Goal: Task Accomplishment & Management: Use online tool/utility

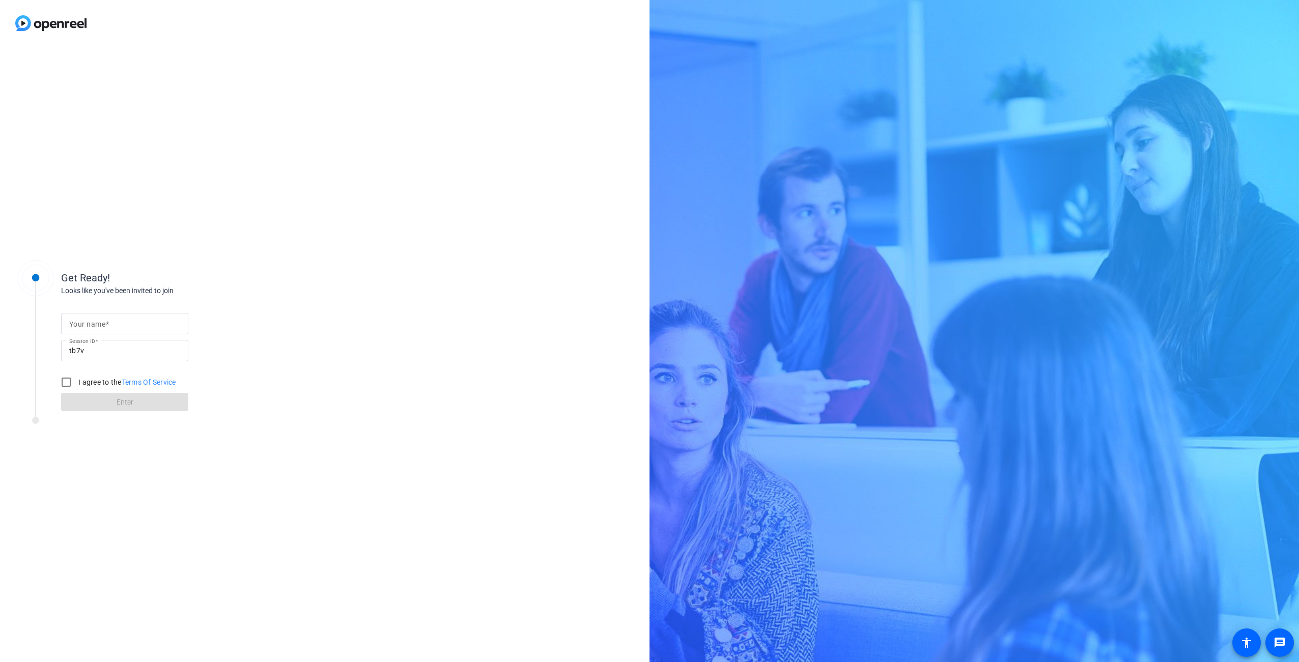
click at [108, 326] on span at bounding box center [107, 324] width 4 height 8
click at [108, 326] on input "Your name" at bounding box center [124, 324] width 111 height 12
type input "[PERSON_NAME]"
click at [92, 383] on label "I agree to the Terms Of Service" at bounding box center [126, 382] width 100 height 10
click at [76, 383] on input "I agree to the Terms Of Service" at bounding box center [66, 382] width 20 height 20
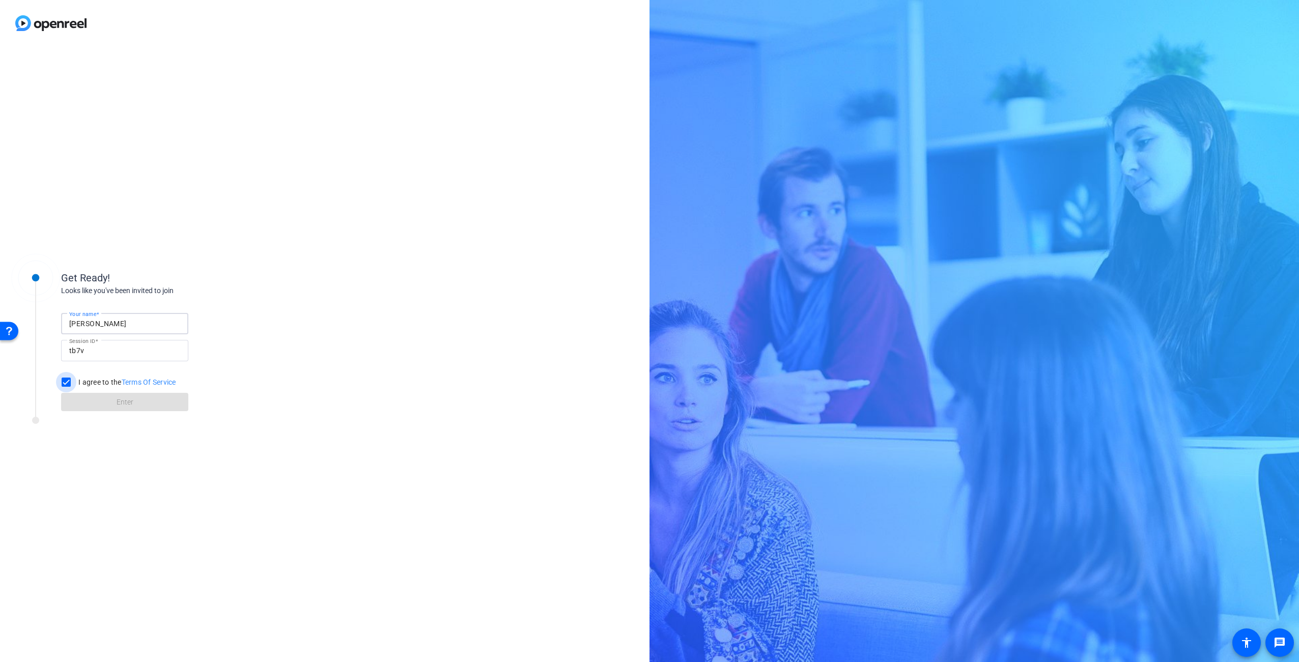
checkbox input "true"
click at [91, 403] on span at bounding box center [124, 402] width 127 height 24
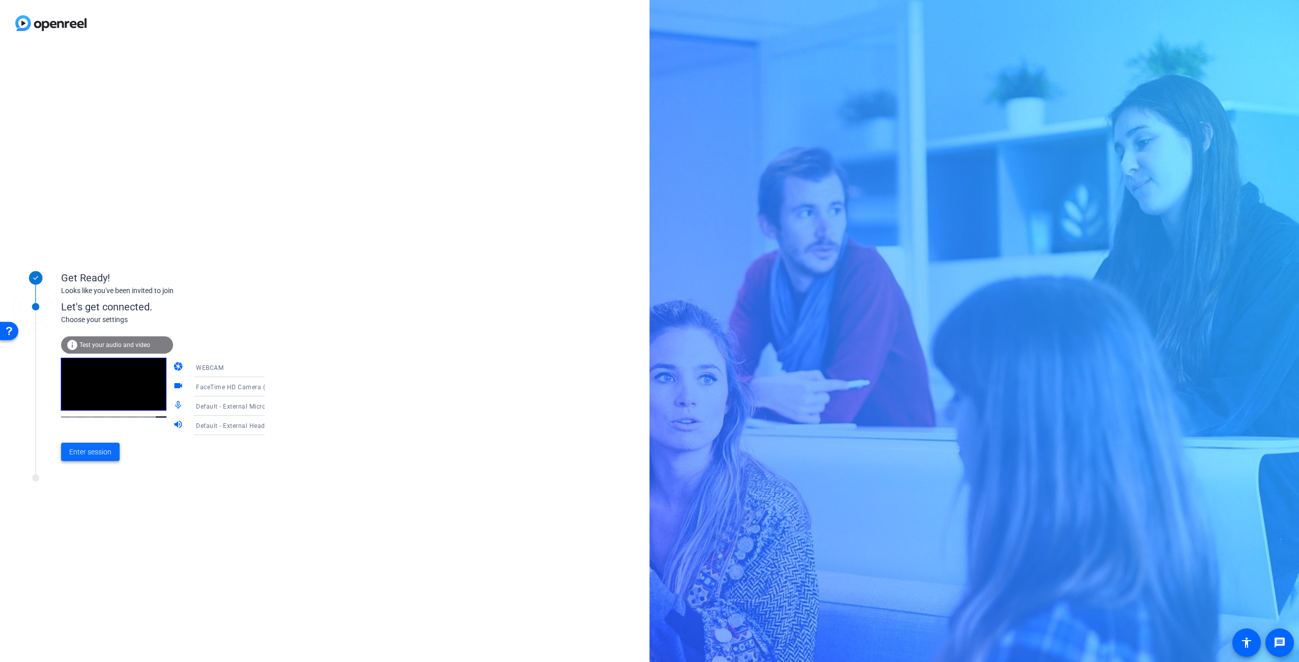
click at [108, 454] on span "Enter session" at bounding box center [90, 452] width 42 height 11
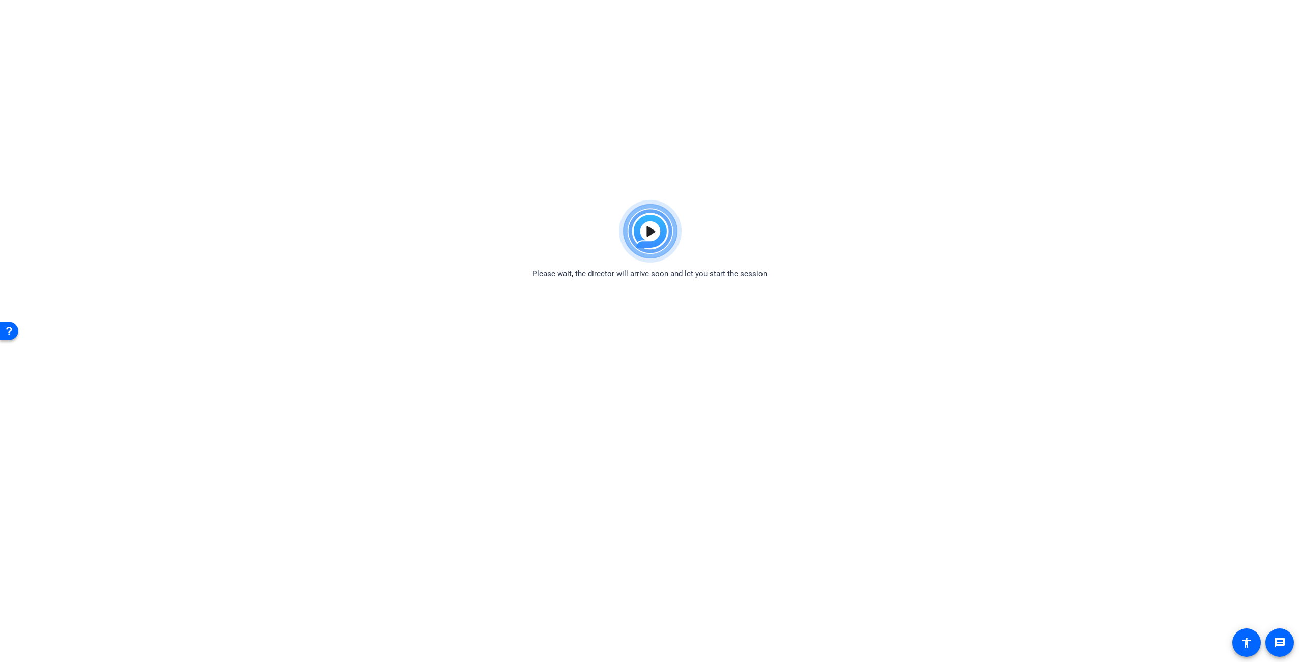
click at [645, 232] on img at bounding box center [649, 231] width 75 height 73
click at [650, 232] on img at bounding box center [649, 231] width 75 height 73
click at [638, 229] on img at bounding box center [649, 231] width 75 height 73
click at [648, 234] on img at bounding box center [649, 231] width 75 height 73
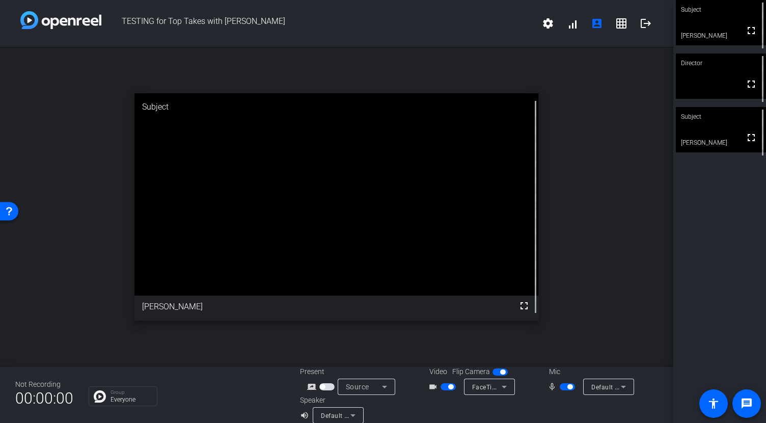
click at [725, 90] on video at bounding box center [721, 75] width 90 height 45
click at [704, 132] on video at bounding box center [721, 129] width 90 height 45
click at [707, 72] on div "Director" at bounding box center [721, 62] width 90 height 19
click at [712, 22] on video at bounding box center [721, 22] width 90 height 45
click at [709, 85] on video at bounding box center [721, 75] width 90 height 45
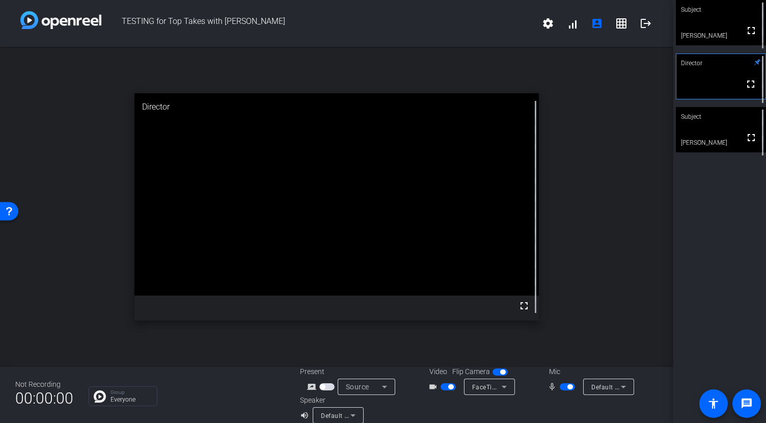
click at [714, 31] on video at bounding box center [721, 22] width 90 height 45
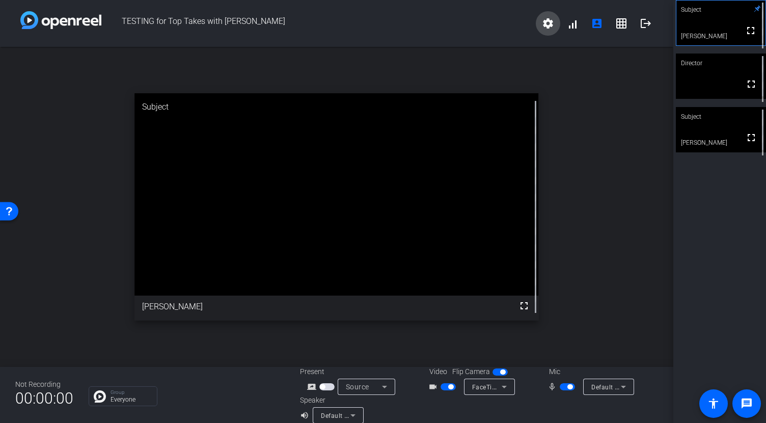
click at [543, 21] on mat-icon "settings" at bounding box center [548, 23] width 12 height 12
click at [511, 17] on div at bounding box center [383, 211] width 766 height 423
click at [688, 84] on video at bounding box center [721, 75] width 90 height 45
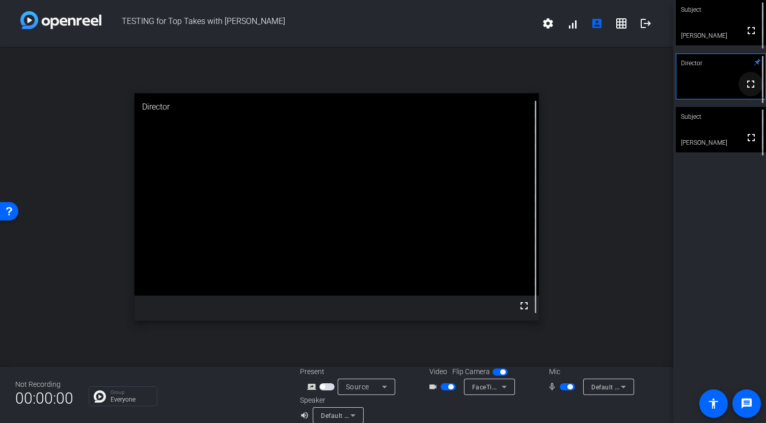
click at [749, 90] on mat-icon "fullscreen" at bounding box center [750, 84] width 12 height 12
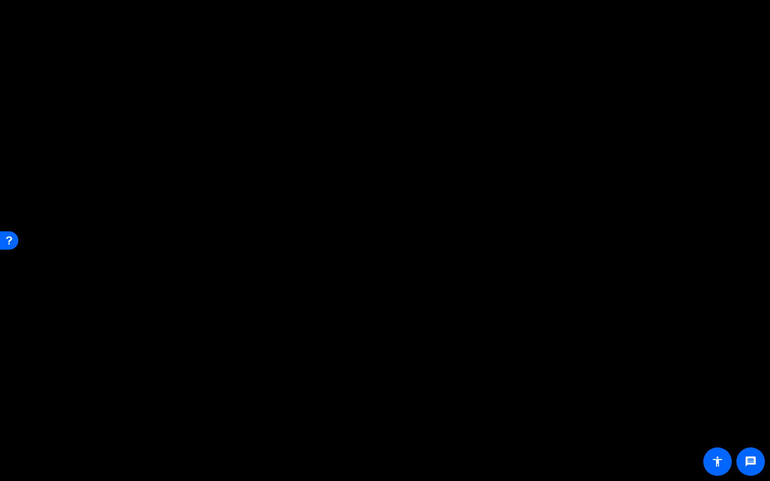
click at [657, 45] on video at bounding box center [385, 240] width 770 height 481
click at [753, 16] on mat-icon "fullscreen_exit" at bounding box center [754, 15] width 12 height 12
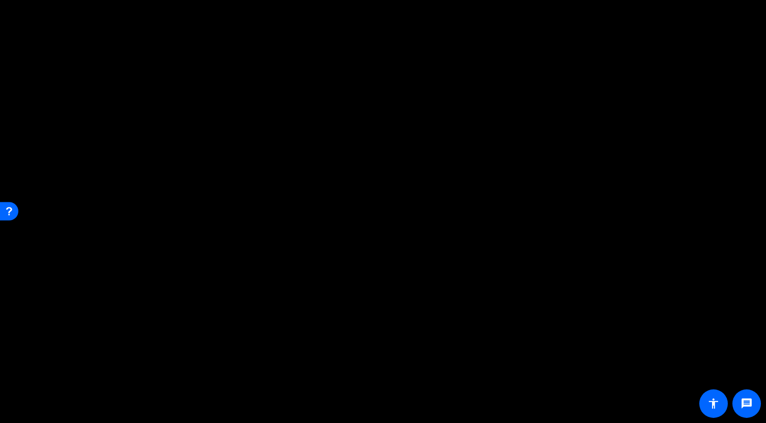
click at [550, 30] on span at bounding box center [548, 23] width 24 height 24
click at [508, 26] on div at bounding box center [383, 211] width 766 height 423
click at [753, 45] on mat-icon "fullscreen" at bounding box center [751, 39] width 12 height 12
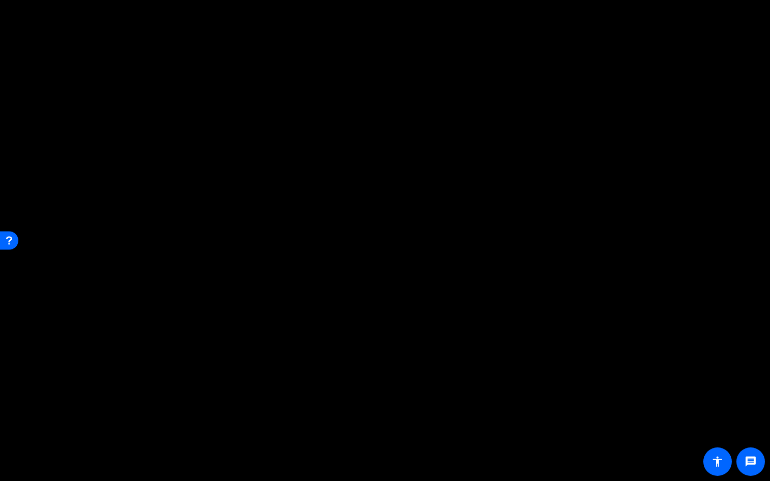
click at [751, 15] on mat-icon "fullscreen_exit" at bounding box center [754, 15] width 12 height 12
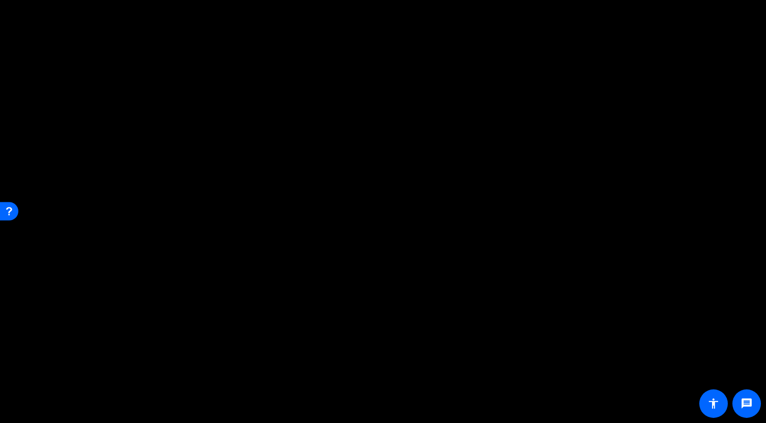
click at [544, 24] on mat-icon "settings" at bounding box center [548, 23] width 12 height 12
click at [180, 387] on div at bounding box center [383, 211] width 766 height 423
click at [79, 19] on img at bounding box center [60, 20] width 81 height 18
click at [12, 214] on div "Open Resource Center" at bounding box center [9, 211] width 8 height 8
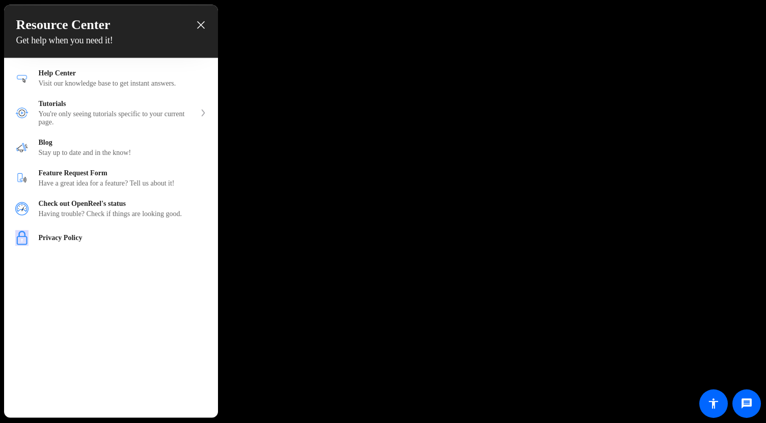
click at [274, 61] on div at bounding box center [383, 211] width 766 height 423
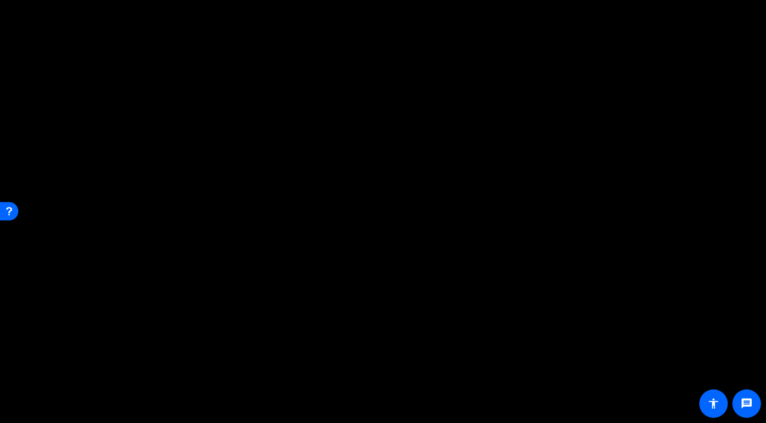
click at [293, 295] on video at bounding box center [336, 194] width 404 height 202
click at [486, 387] on span "FaceTime HD Camera (3A71:F4B5)" at bounding box center [524, 386] width 104 height 8
click at [480, 403] on div at bounding box center [383, 211] width 766 height 423
click at [356, 385] on span "Source" at bounding box center [357, 386] width 23 height 8
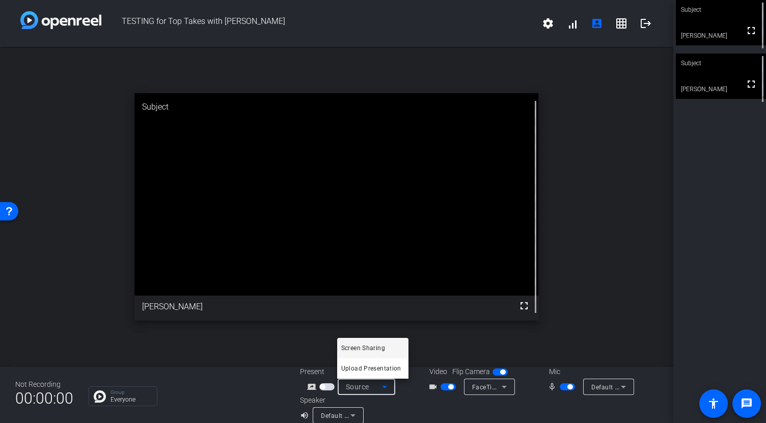
click at [409, 403] on div at bounding box center [383, 211] width 766 height 423
click at [711, 139] on div "Subject fullscreen Bruce Stoddart Subject fullscreen Samantha Bouzan" at bounding box center [719, 211] width 93 height 423
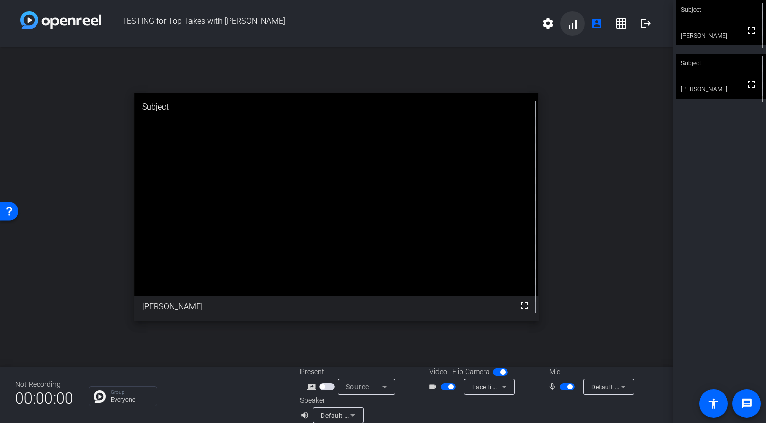
click at [576, 24] on span at bounding box center [572, 23] width 24 height 24
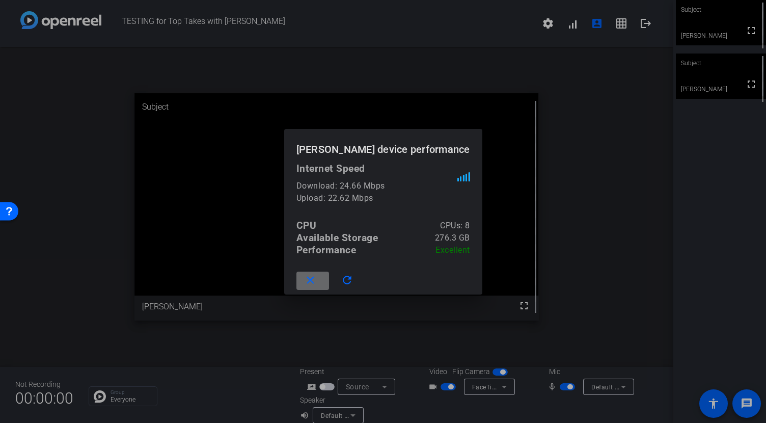
click at [310, 282] on mat-icon "close" at bounding box center [310, 280] width 13 height 13
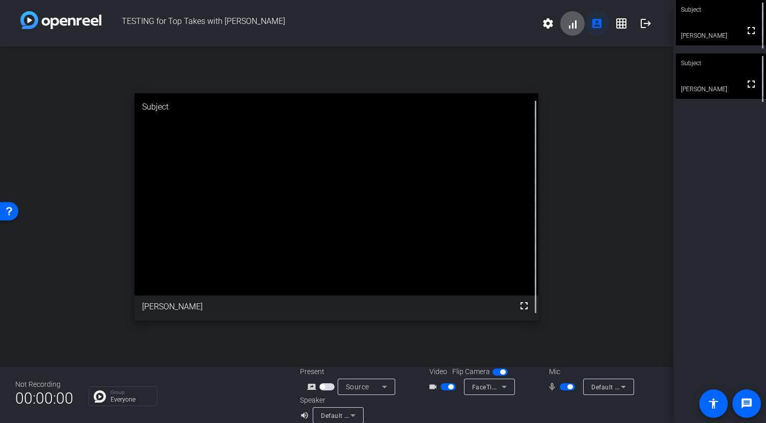
click at [594, 21] on mat-icon "account_box" at bounding box center [597, 23] width 12 height 12
click at [620, 21] on mat-icon "grid_on" at bounding box center [621, 23] width 12 height 12
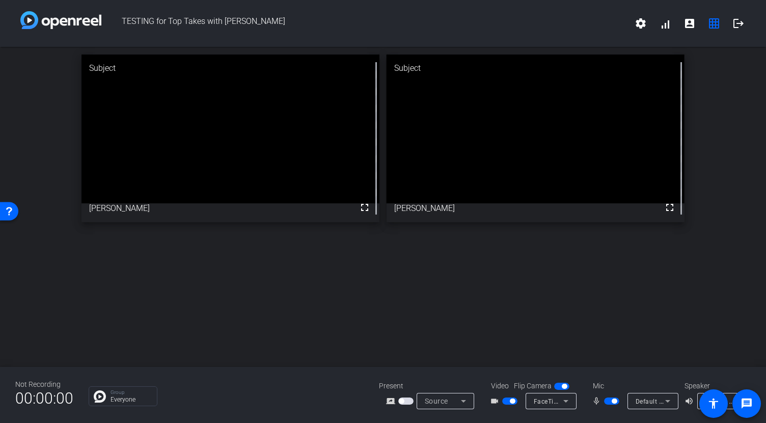
click at [208, 125] on video at bounding box center [230, 128] width 298 height 149
click at [230, 102] on video at bounding box center [230, 128] width 298 height 149
drag, startPoint x: 264, startPoint y: 151, endPoint x: 610, endPoint y: 33, distance: 365.9
click at [264, 151] on div "fullscreen" at bounding box center [230, 137] width 298 height 167
click at [638, 25] on mat-icon "settings" at bounding box center [640, 23] width 12 height 12
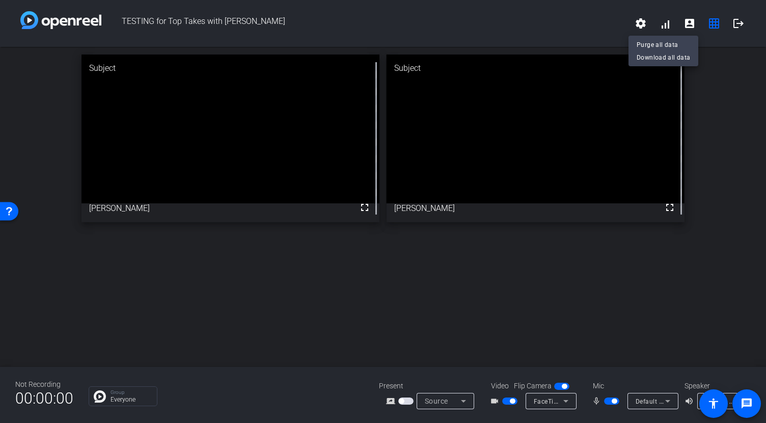
click at [541, 20] on div at bounding box center [383, 211] width 766 height 423
click at [568, 143] on video at bounding box center [535, 128] width 298 height 149
click at [736, 25] on mat-icon "logout" at bounding box center [738, 23] width 12 height 12
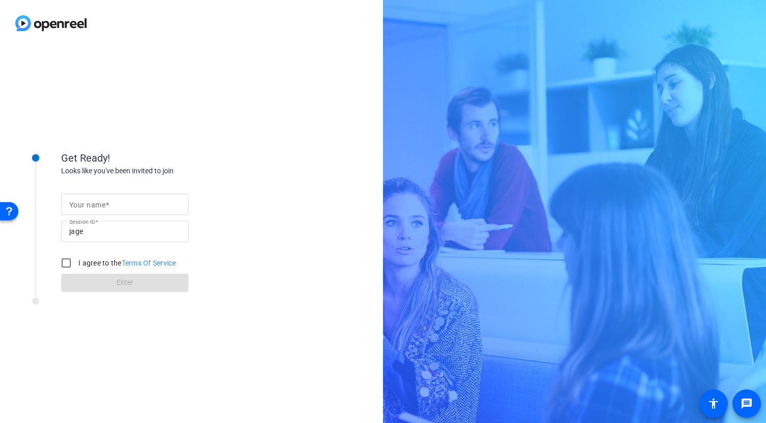
click at [121, 192] on form "Your name Session ID jage I agree to the Terms Of Service Enter" at bounding box center [124, 240] width 127 height 104
click at [116, 204] on input "Your name" at bounding box center [124, 204] width 111 height 12
type input "[PERSON_NAME]"
click at [79, 263] on label "I agree to the Terms Of Service" at bounding box center [126, 263] width 100 height 10
click at [76, 263] on input "I agree to the Terms Of Service" at bounding box center [66, 262] width 20 height 20
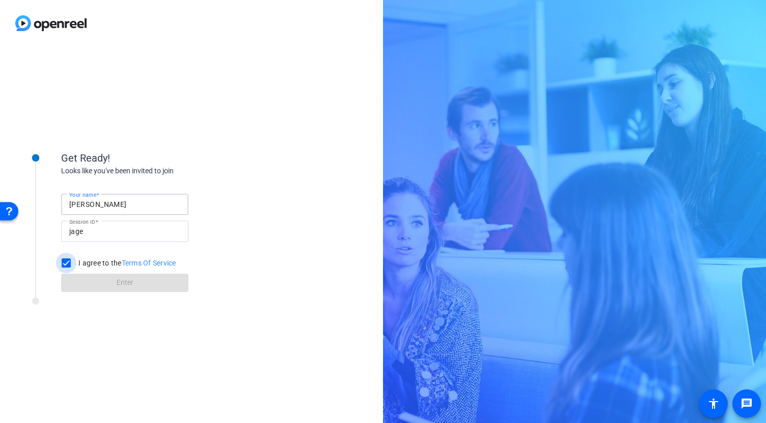
checkbox input "true"
click at [89, 286] on span at bounding box center [124, 282] width 127 height 24
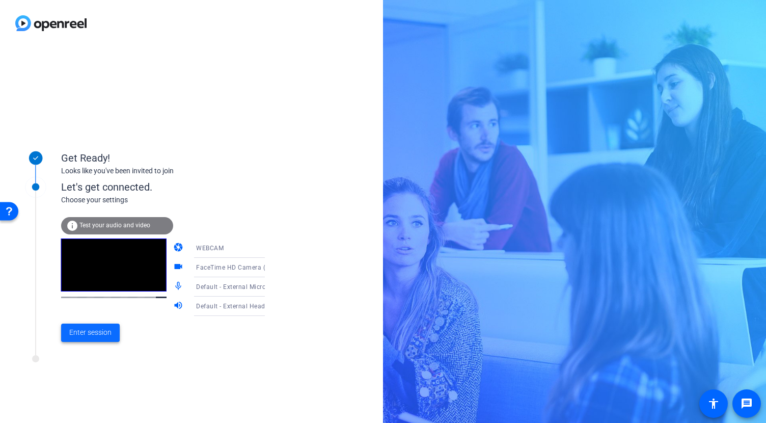
click at [92, 333] on span "Enter session" at bounding box center [90, 332] width 42 height 11
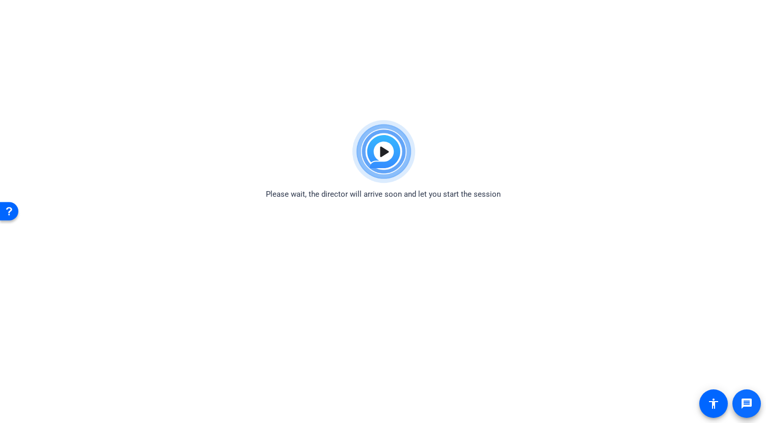
click at [744, 398] on mat-icon "message" at bounding box center [746, 403] width 12 height 12
click at [492, 124] on div "Please wait, the director will arrive soon and let you start the session" at bounding box center [383, 157] width 766 height 85
